Goal: Task Accomplishment & Management: Manage account settings

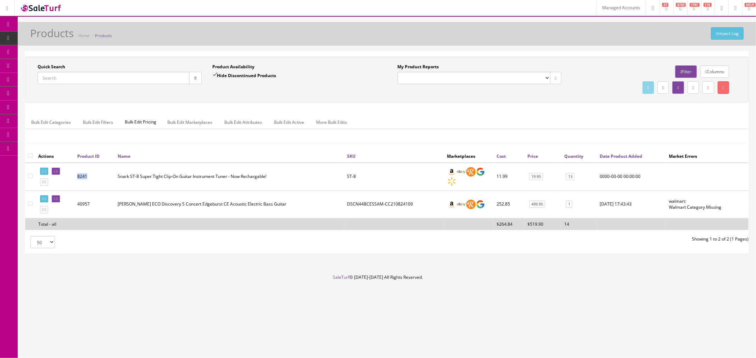
click at [611, 7] on link "Managed Accounts" at bounding box center [621, 8] width 50 height 16
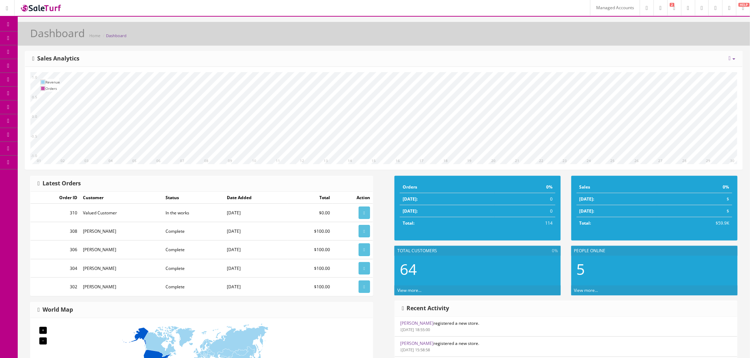
click at [590, 10] on link "Managed Accounts" at bounding box center [615, 8] width 50 height 16
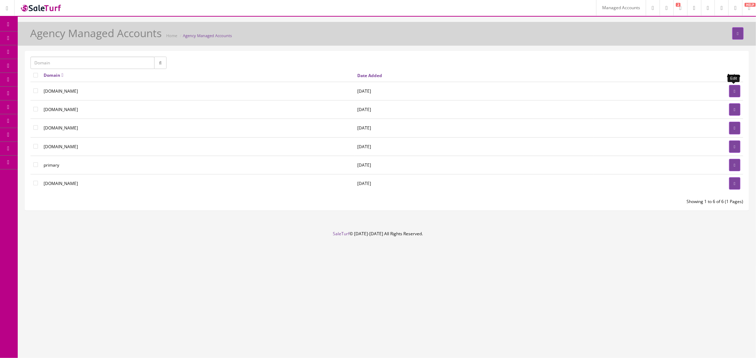
click at [729, 91] on link at bounding box center [734, 91] width 11 height 12
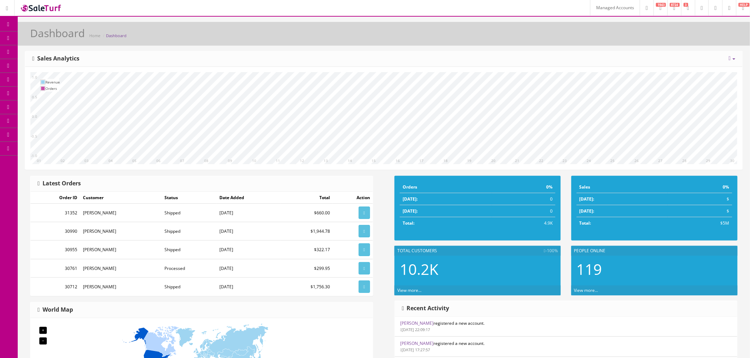
click at [41, 78] on icon at bounding box center [37, 80] width 7 height 6
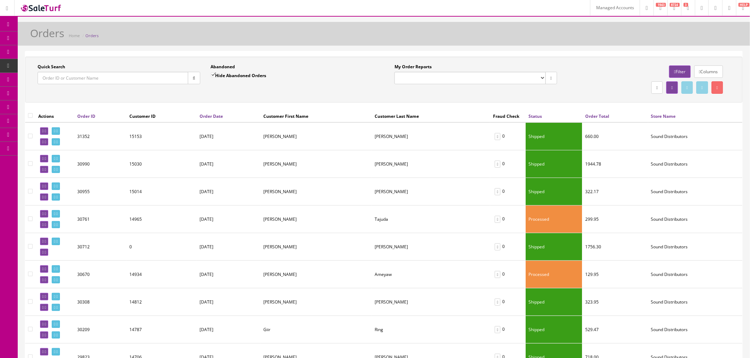
click at [482, 82] on select "Default" at bounding box center [469, 78] width 151 height 12
select select "3"
click at [394, 72] on select "Default" at bounding box center [469, 78] width 151 height 12
click at [512, 77] on select "Default" at bounding box center [469, 78] width 151 height 12
select select
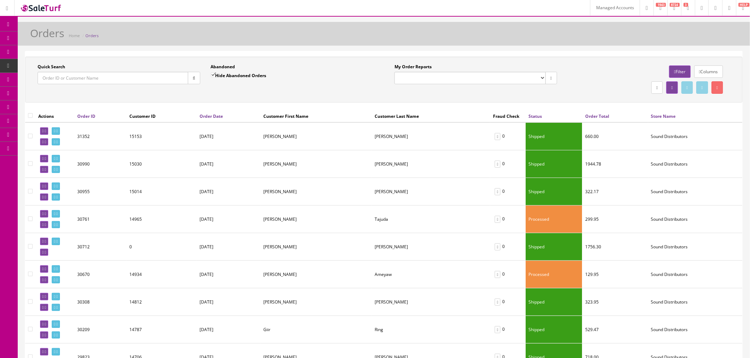
click at [394, 72] on select "Default" at bounding box center [469, 78] width 151 height 12
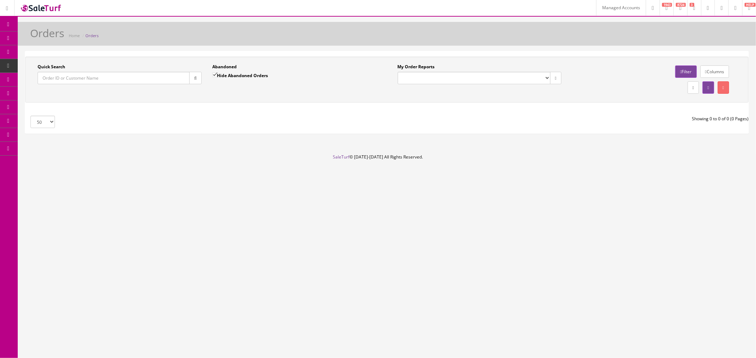
click at [190, 76] on button "button" at bounding box center [195, 78] width 12 height 12
click at [680, 70] on icon at bounding box center [680, 72] width 1 height 4
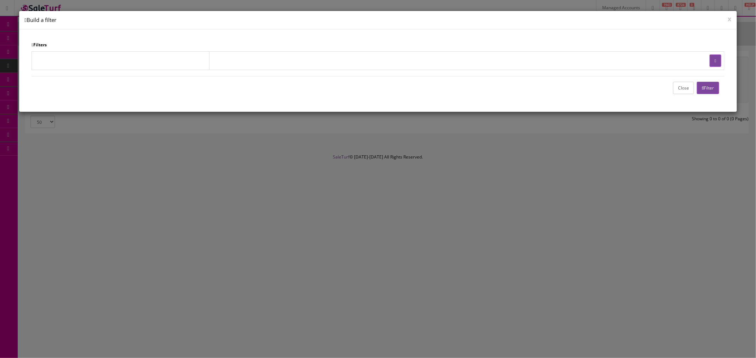
click at [700, 91] on button "Filter" at bounding box center [707, 88] width 22 height 12
click at [681, 89] on button "Close" at bounding box center [683, 88] width 21 height 12
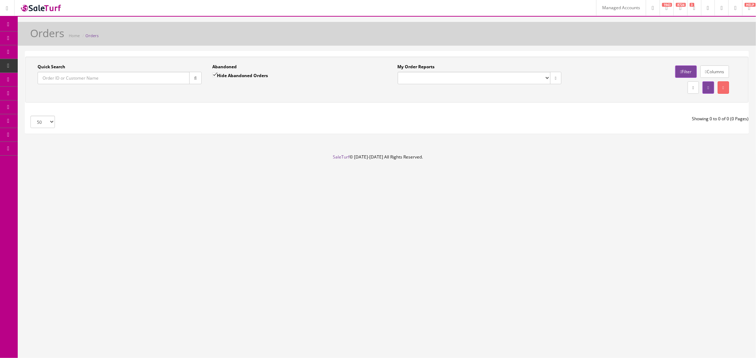
click at [710, 72] on link "Columns" at bounding box center [714, 72] width 29 height 12
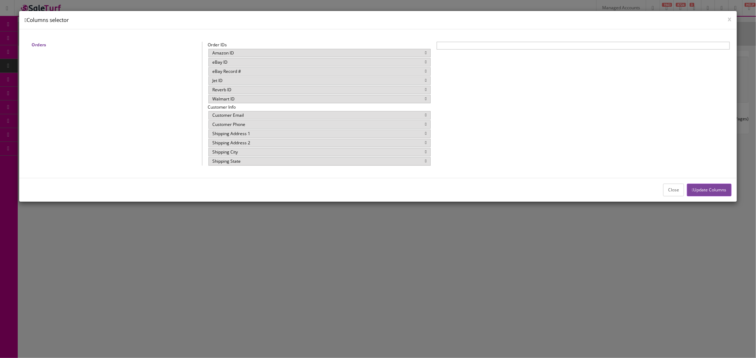
click at [665, 185] on button "Close" at bounding box center [673, 190] width 21 height 12
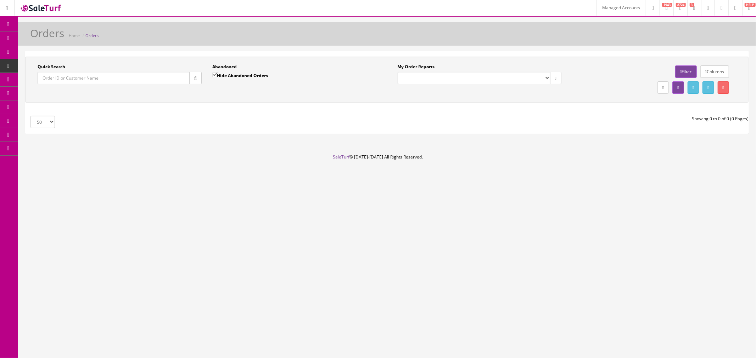
click at [709, 72] on link "Columns" at bounding box center [714, 72] width 29 height 12
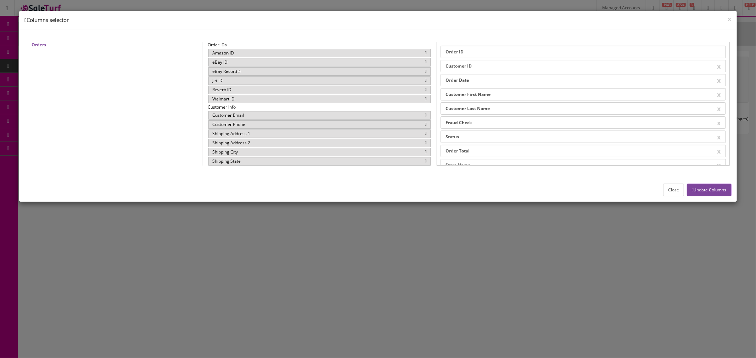
click at [711, 193] on button "Update Columns" at bounding box center [708, 190] width 44 height 12
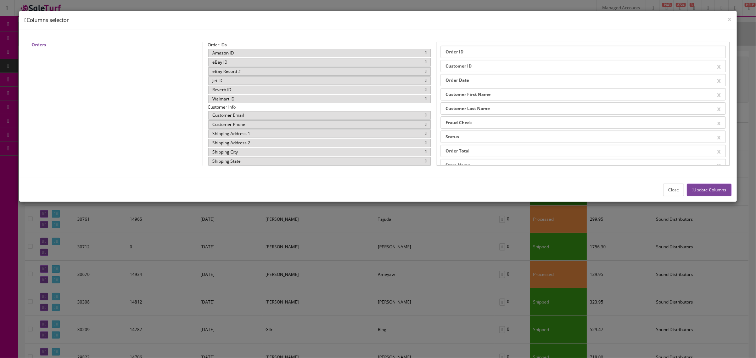
click at [672, 189] on button "Close" at bounding box center [673, 190] width 21 height 12
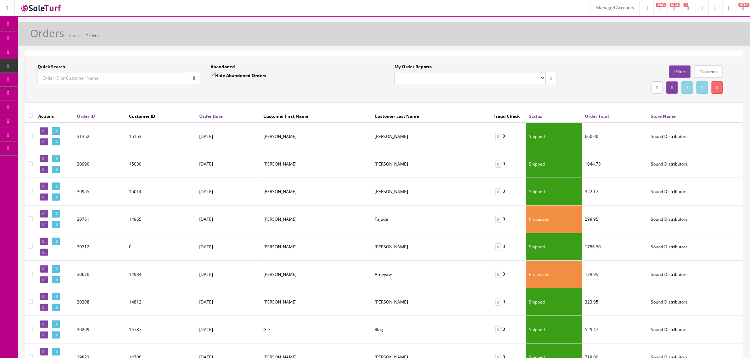
click at [674, 71] on icon at bounding box center [674, 72] width 1 height 4
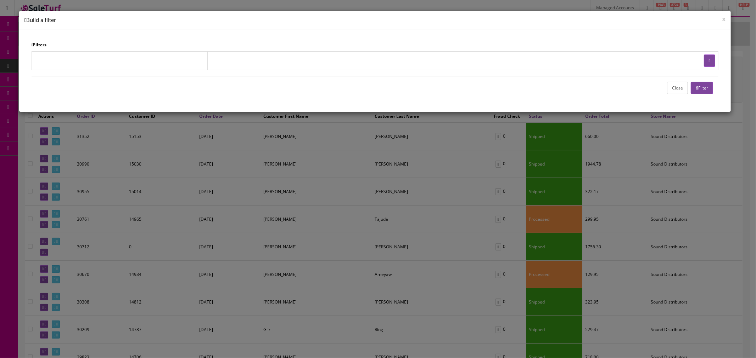
click at [695, 90] on icon "button" at bounding box center [696, 88] width 2 height 4
click at [677, 90] on button "Close" at bounding box center [677, 88] width 21 height 12
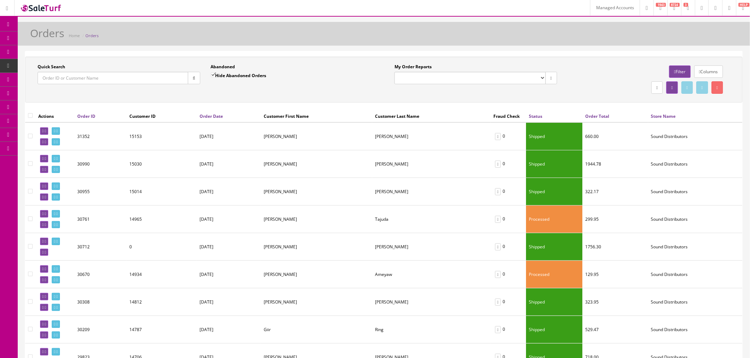
click at [193, 78] on icon "button" at bounding box center [194, 78] width 2 height 4
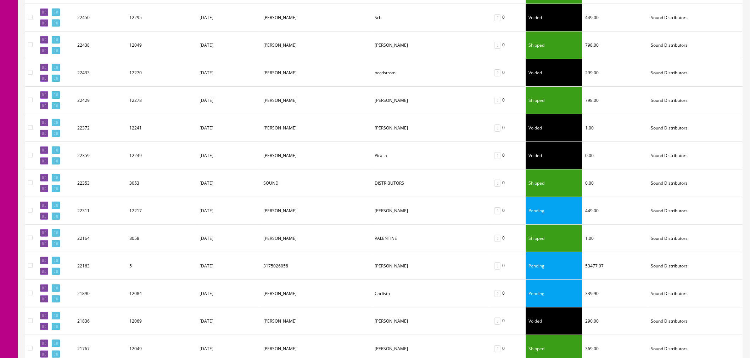
scroll to position [1248, 0]
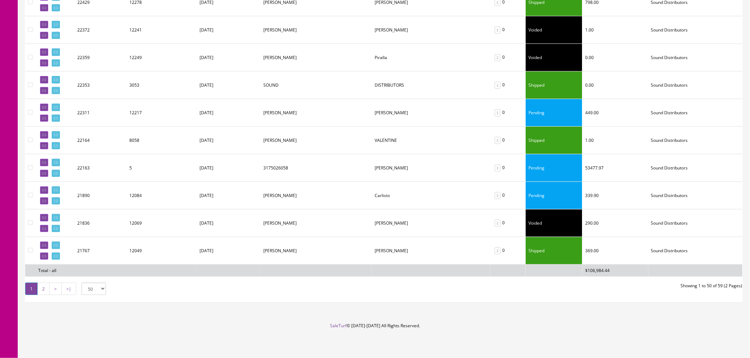
click at [45, 290] on link "2" at bounding box center [43, 289] width 12 height 12
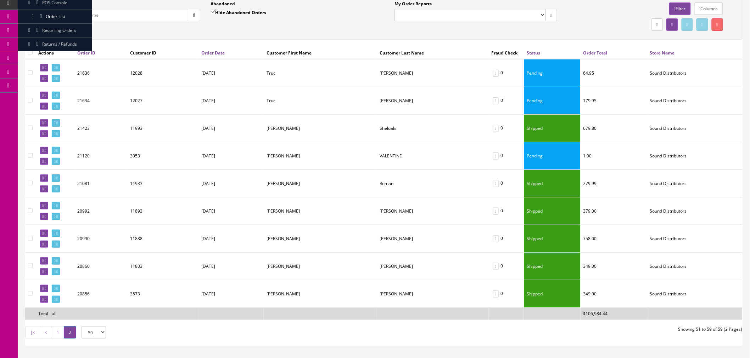
scroll to position [113, 0]
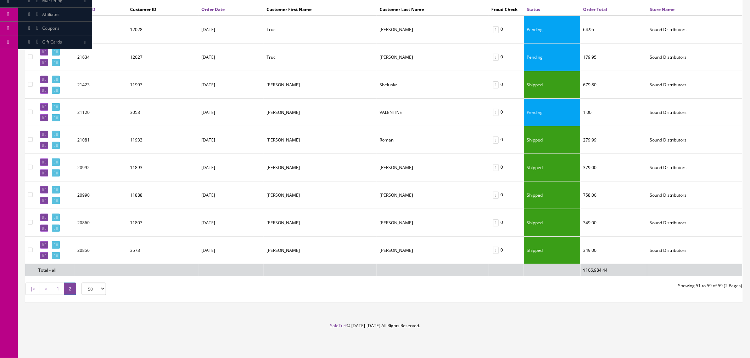
click at [55, 285] on link "1" at bounding box center [58, 289] width 12 height 12
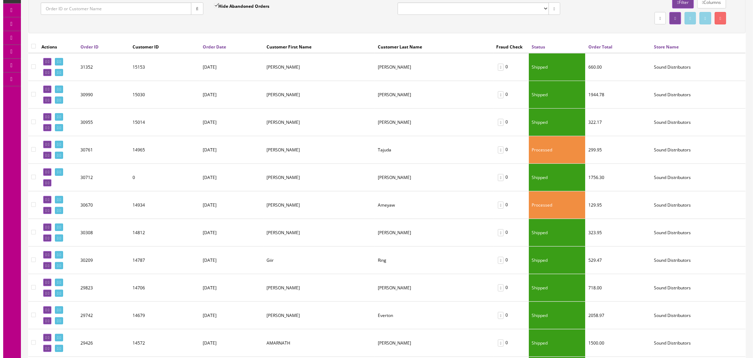
scroll to position [0, 0]
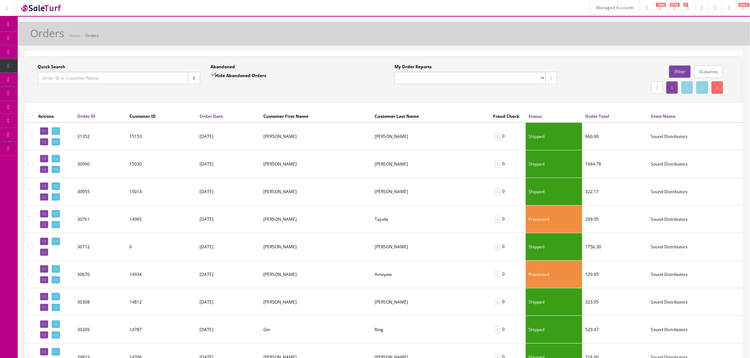
click at [574, 81] on div at bounding box center [648, 88] width 163 height 16
click at [669, 71] on link "Filter" at bounding box center [679, 72] width 21 height 12
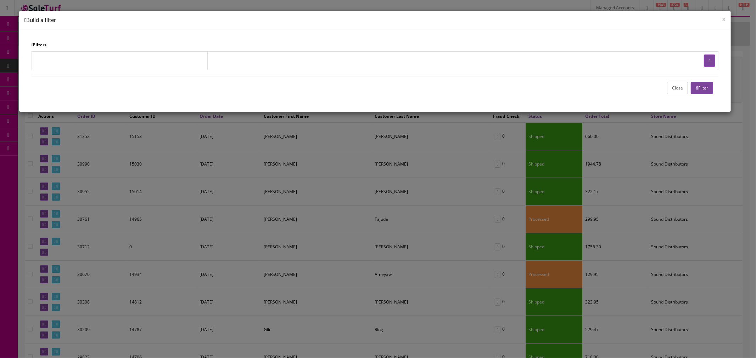
click at [695, 89] on icon "button" at bounding box center [696, 88] width 2 height 4
click at [672, 95] on div "Close Filter" at bounding box center [375, 87] width 686 height 23
click at [674, 88] on button "Close" at bounding box center [677, 88] width 21 height 12
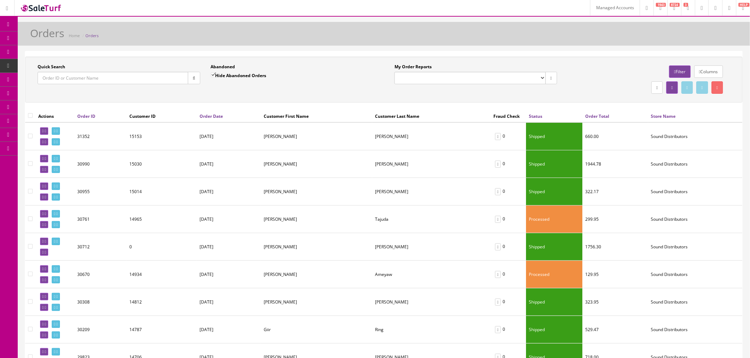
click at [709, 68] on link "Columns" at bounding box center [708, 72] width 29 height 12
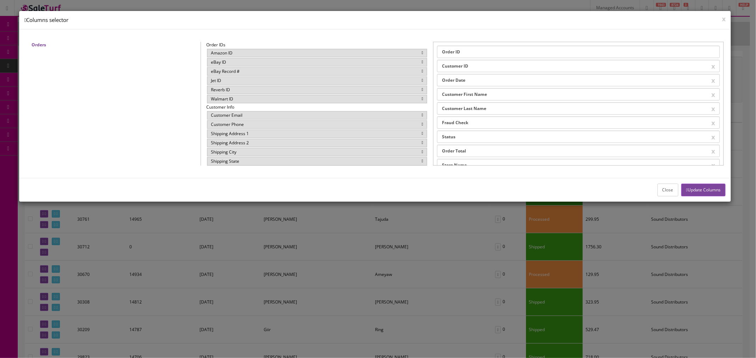
click at [660, 188] on button "Close" at bounding box center [667, 190] width 21 height 12
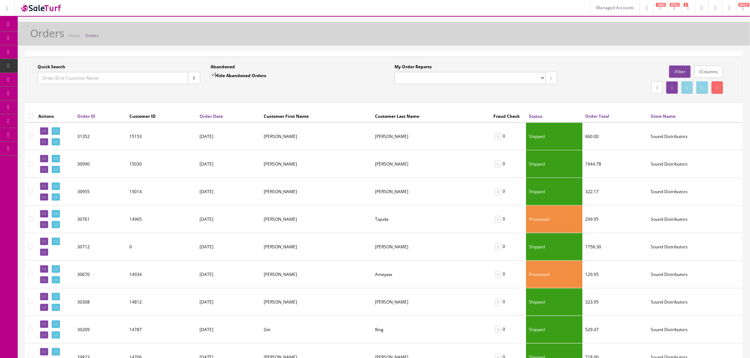
click at [701, 8] on link at bounding box center [702, 8] width 14 height 16
click at [708, 8] on link at bounding box center [715, 8] width 14 height 16
click at [576, 34] on div "Orders Home Orders" at bounding box center [383, 35] width 721 height 17
click at [55, 80] on span "Order List" at bounding box center [55, 80] width 19 height 6
click at [12, 27] on link "Dashboard" at bounding box center [9, 25] width 18 height 14
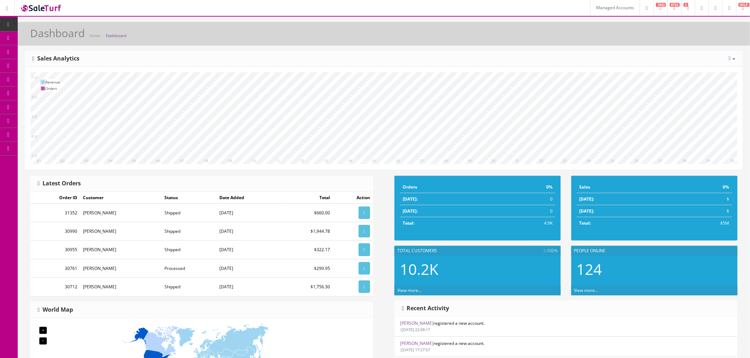
click at [590, 6] on link "Managed Accounts" at bounding box center [615, 8] width 50 height 16
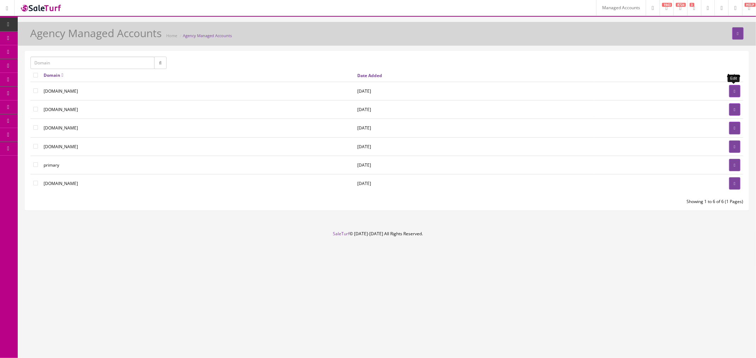
click at [735, 87] on link at bounding box center [734, 91] width 11 height 12
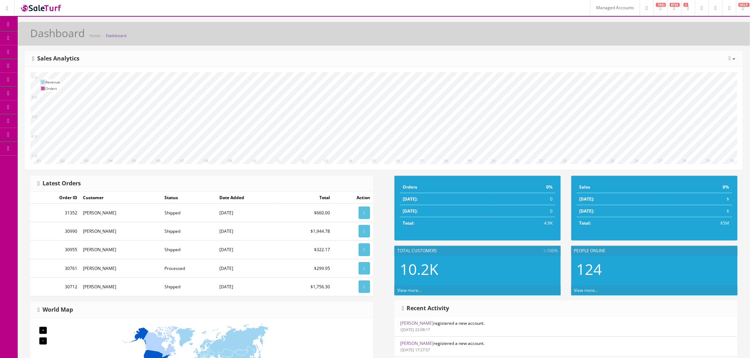
click at [590, 9] on link "Managed Accounts" at bounding box center [615, 8] width 50 height 16
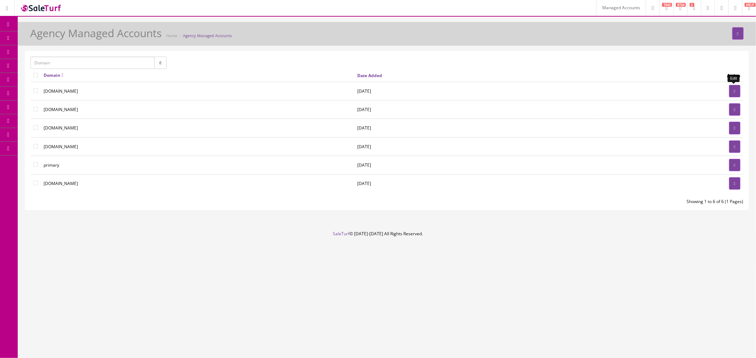
click at [736, 90] on link at bounding box center [734, 91] width 11 height 12
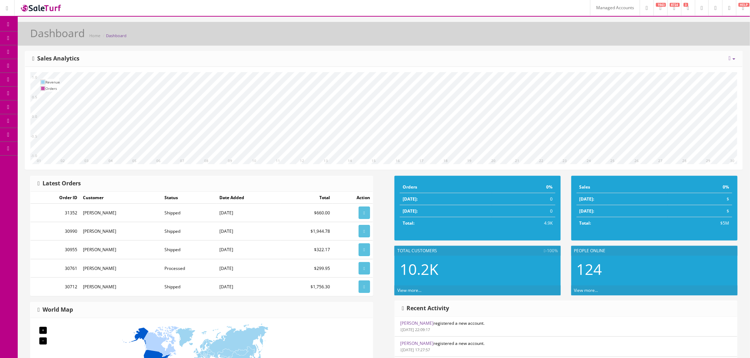
click at [57, 77] on span "Order List" at bounding box center [51, 80] width 19 height 6
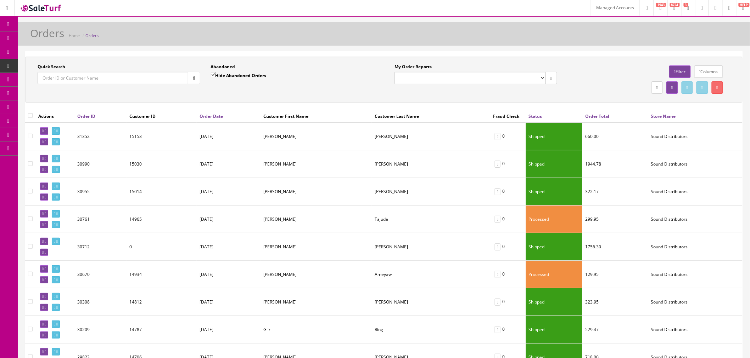
click at [712, 72] on link "Columns" at bounding box center [708, 72] width 29 height 12
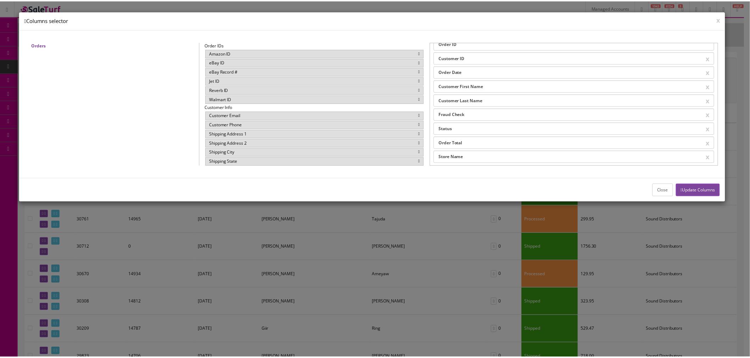
scroll to position [11, 0]
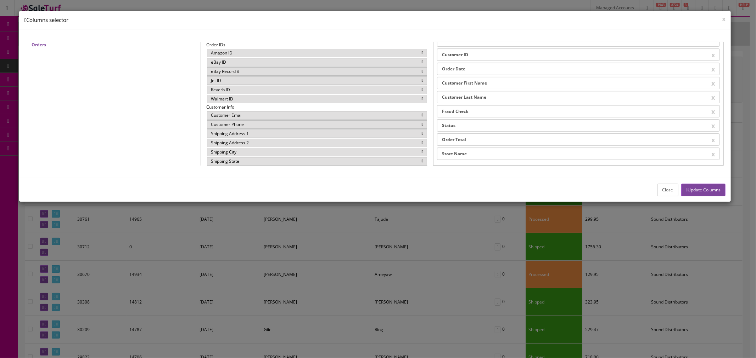
click at [664, 192] on button "Close" at bounding box center [667, 190] width 21 height 12
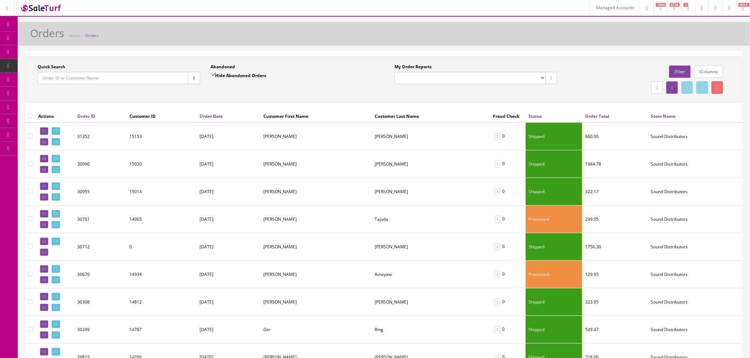
click at [677, 73] on link "Filter" at bounding box center [679, 72] width 21 height 12
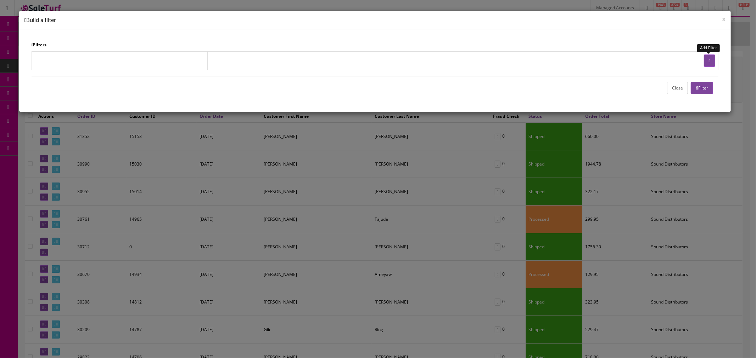
click at [705, 62] on button "button" at bounding box center [708, 61] width 11 height 12
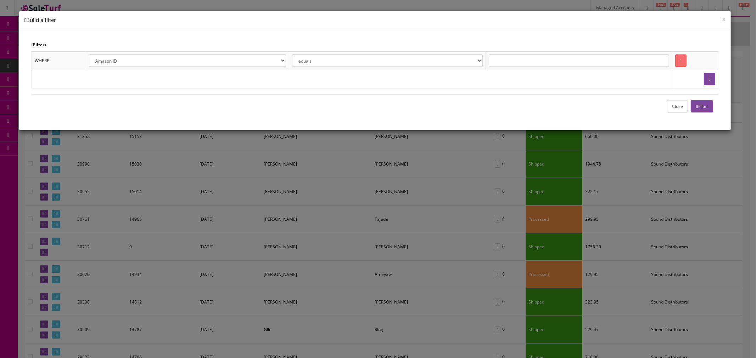
click at [163, 59] on select "Amazon ID eBay ID eBay Record # Order ID Jet ID Reverb ID Walmart ID Customer I…" at bounding box center [187, 61] width 197 height 12
select select "o.store_name"
click at [89, 55] on select "Amazon ID eBay ID eBay Record # Order ID Jet ID Reverb ID Walmart ID Customer I…" at bounding box center [187, 61] width 197 height 12
click at [500, 62] on input "text" at bounding box center [578, 61] width 180 height 12
type input "Acoustic Sound Design"
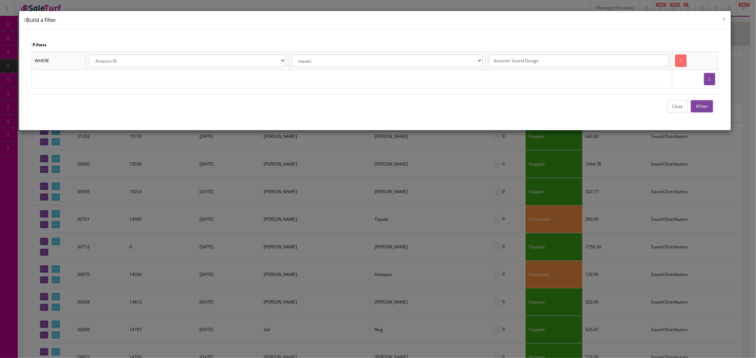
click at [701, 102] on button "Filter" at bounding box center [701, 106] width 22 height 12
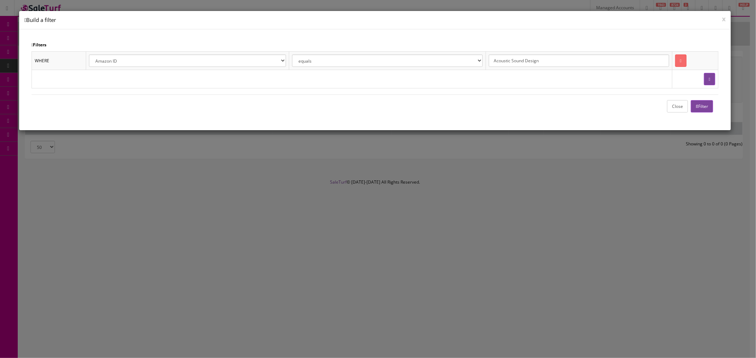
click at [678, 108] on button "Close" at bounding box center [677, 106] width 21 height 12
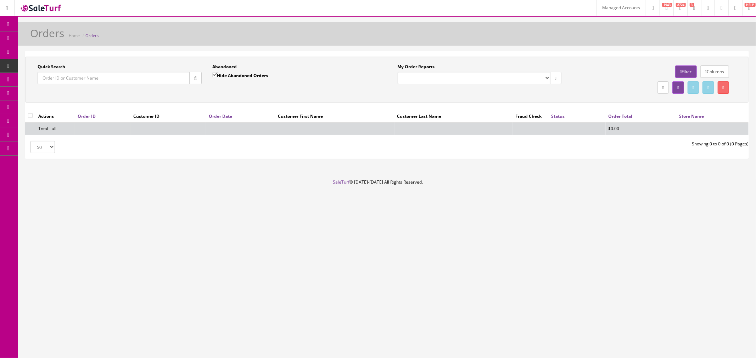
click at [682, 71] on link "Filter" at bounding box center [685, 72] width 21 height 12
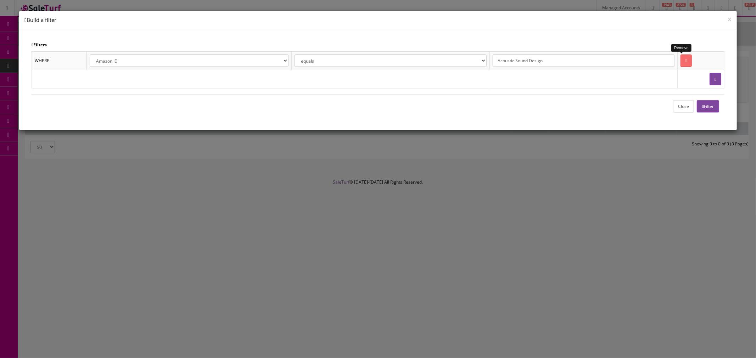
click at [680, 58] on link at bounding box center [685, 61] width 11 height 12
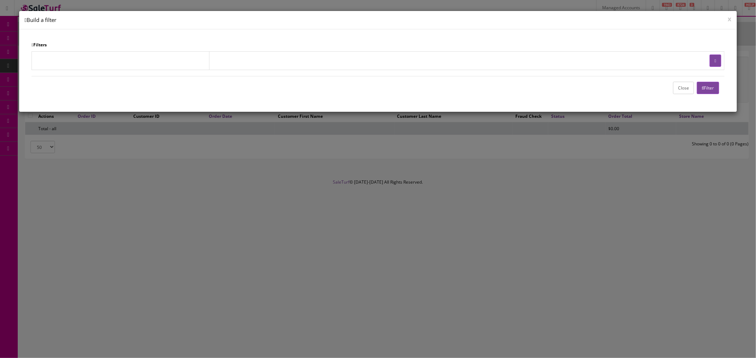
click at [703, 89] on button "Filter" at bounding box center [707, 88] width 22 height 12
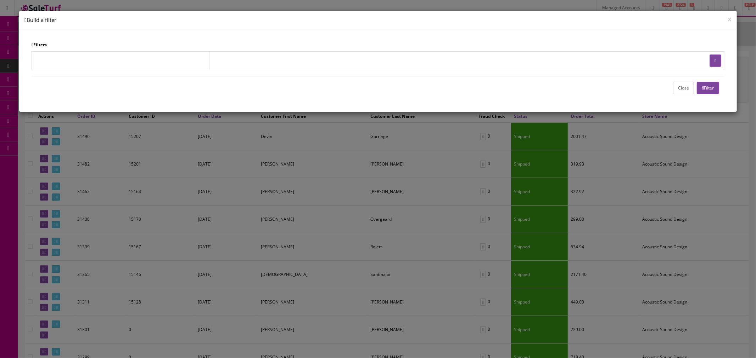
click at [683, 89] on button "Close" at bounding box center [683, 88] width 21 height 12
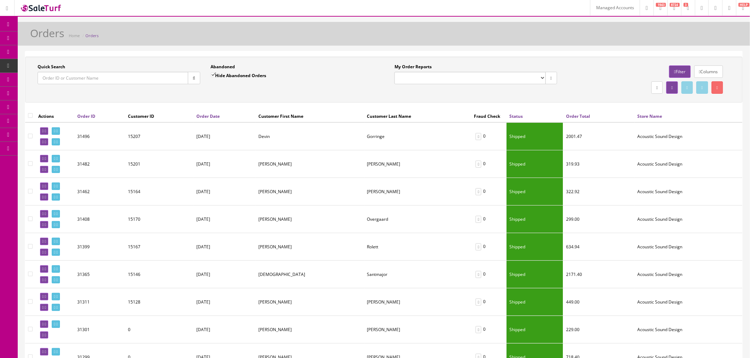
click at [595, 9] on link "Managed Accounts" at bounding box center [615, 8] width 50 height 16
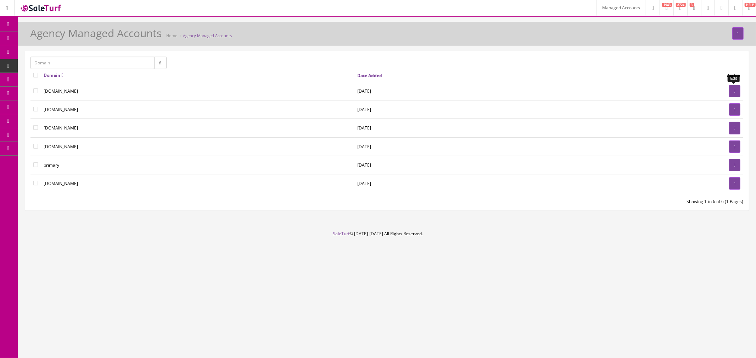
click at [730, 90] on link at bounding box center [734, 91] width 11 height 12
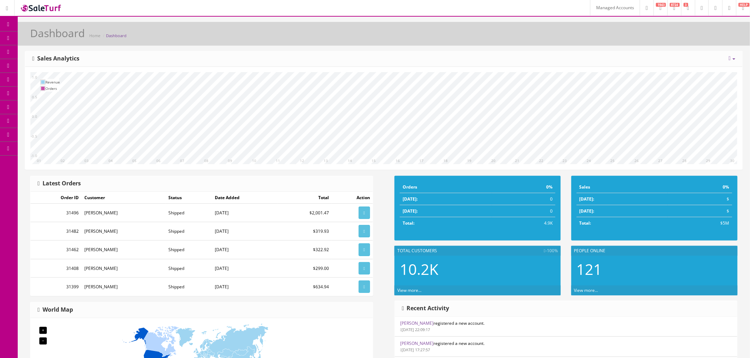
click at [592, 11] on link "Managed Accounts" at bounding box center [615, 8] width 50 height 16
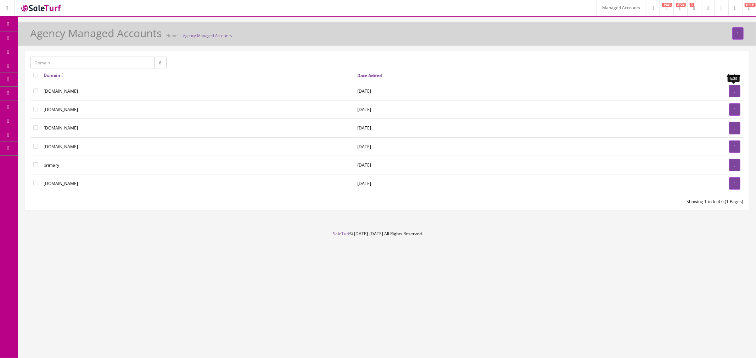
click at [730, 91] on link at bounding box center [734, 91] width 11 height 12
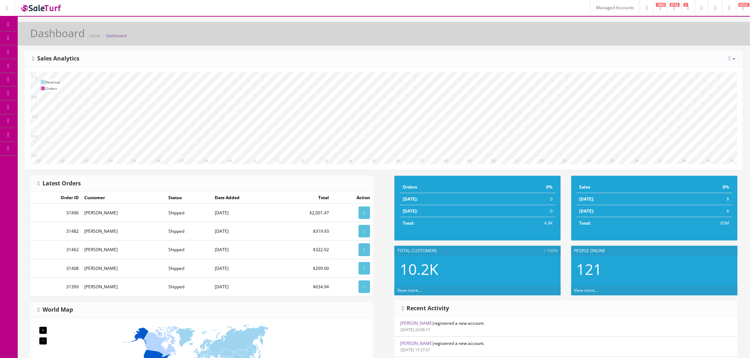
click at [729, 11] on link at bounding box center [729, 8] width 14 height 16
click at [682, 45] on span "Logout" at bounding box center [678, 47] width 13 height 6
click at [590, 12] on link "Managed Accounts" at bounding box center [615, 8] width 50 height 16
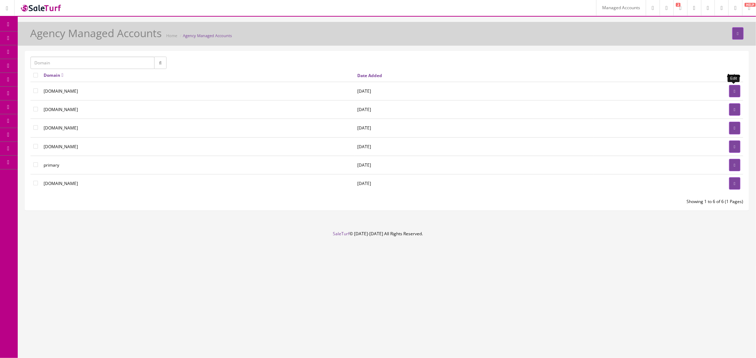
click at [734, 90] on icon at bounding box center [734, 91] width 1 height 4
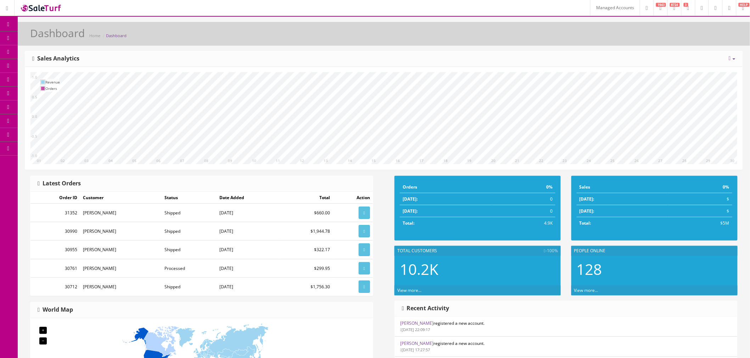
click at [12, 6] on link at bounding box center [7, 8] width 15 height 16
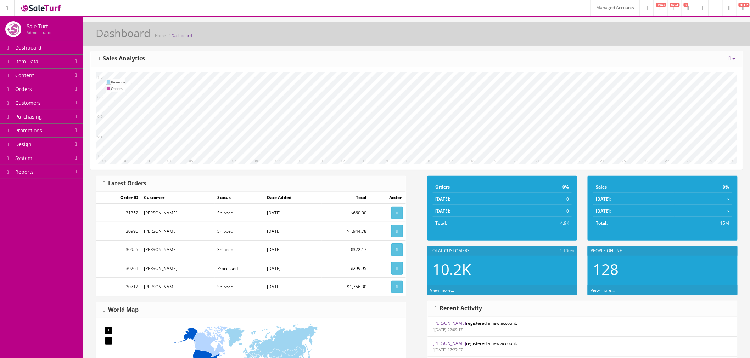
click at [34, 61] on span "Item Data" at bounding box center [26, 61] width 23 height 7
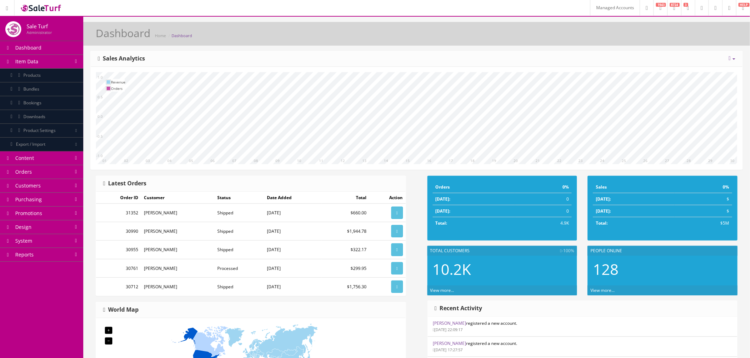
click at [40, 73] on span "Products" at bounding box center [31, 75] width 17 height 6
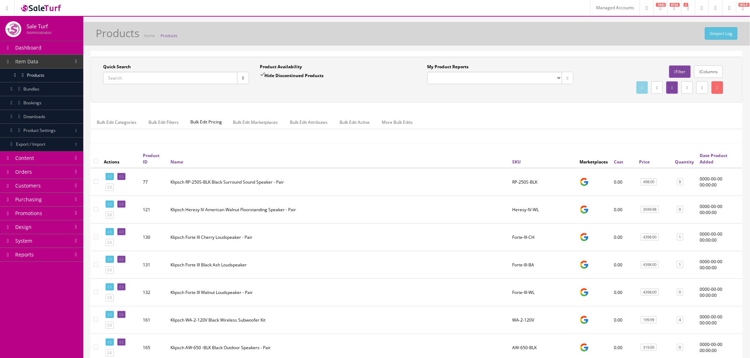
click at [12, 6] on link at bounding box center [7, 8] width 15 height 16
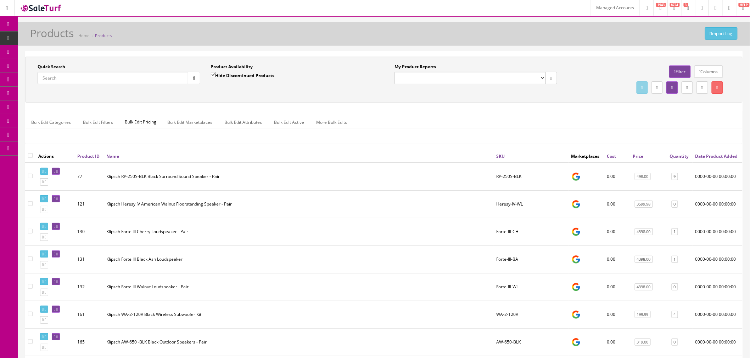
click at [11, 24] on icon at bounding box center [8, 25] width 7 height 6
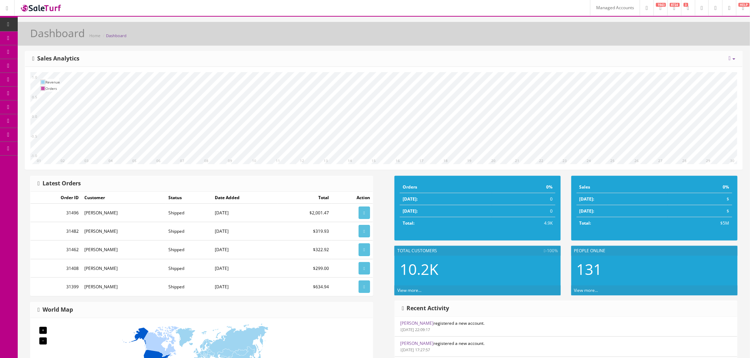
click at [728, 9] on icon at bounding box center [729, 8] width 2 height 4
click at [699, 48] on link "Logout" at bounding box center [699, 47] width 71 height 8
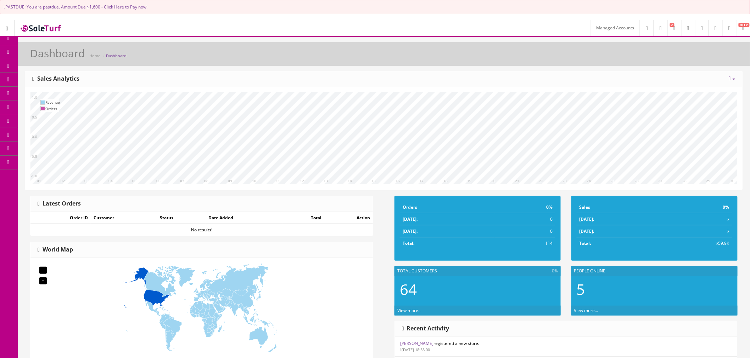
click at [138, 8] on link "PASTDUE: You are pastdue. Amount Due $1,600 - Click Here to Pay now!" at bounding box center [75, 7] width 143 height 6
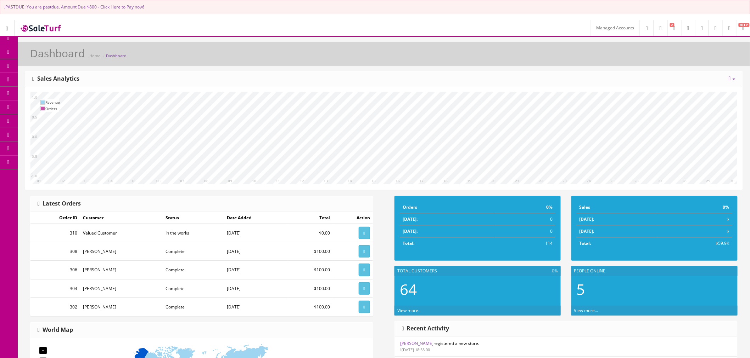
click at [722, 33] on link at bounding box center [729, 28] width 14 height 16
click at [679, 66] on span "Logout" at bounding box center [678, 67] width 13 height 6
click at [600, 29] on link "Managed Accounts" at bounding box center [615, 28] width 50 height 16
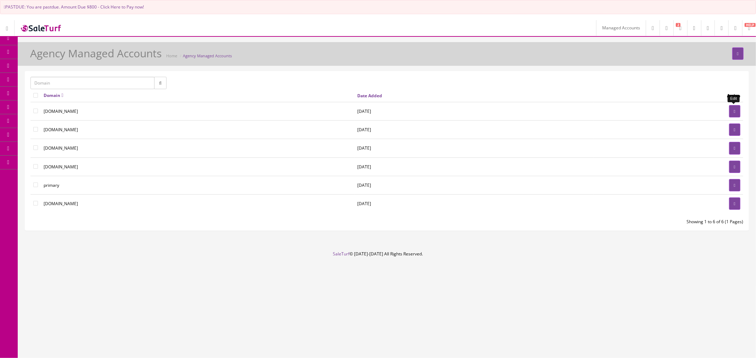
click at [730, 108] on link at bounding box center [734, 111] width 11 height 12
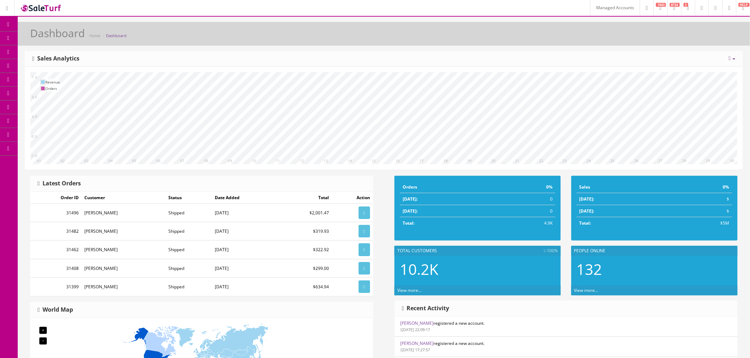
click at [595, 6] on link "Managed Accounts" at bounding box center [615, 8] width 50 height 16
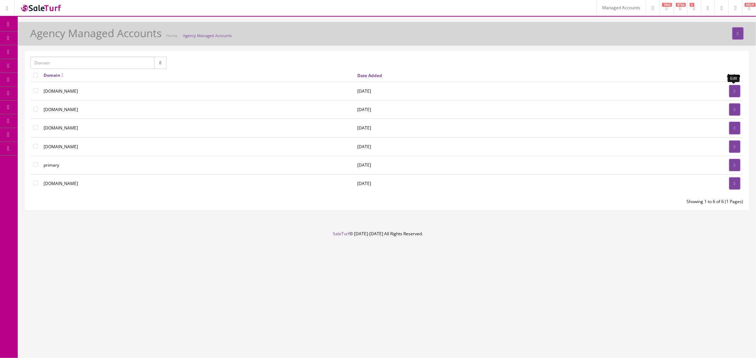
click at [737, 87] on link at bounding box center [734, 91] width 11 height 12
